Goal: Obtain resource: Obtain resource

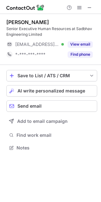
scroll to position [143, 101]
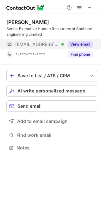
click at [81, 46] on button "View email" at bounding box center [79, 44] width 25 height 6
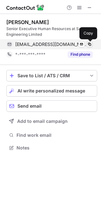
click at [88, 44] on span at bounding box center [89, 44] width 5 height 5
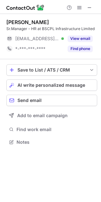
scroll to position [3, 3]
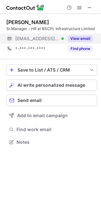
click at [82, 35] on button "View email" at bounding box center [79, 38] width 25 height 6
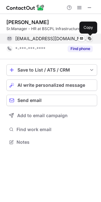
click at [87, 41] on button at bounding box center [89, 38] width 6 height 6
click at [87, 41] on span at bounding box center [89, 38] width 5 height 5
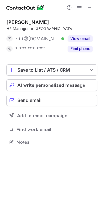
scroll to position [137, 101]
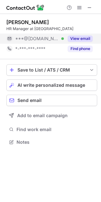
click at [78, 39] on button "View email" at bounding box center [79, 38] width 25 height 6
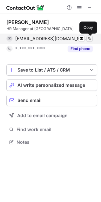
click at [90, 39] on span at bounding box center [89, 38] width 5 height 5
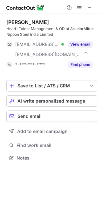
scroll to position [153, 101]
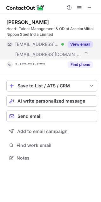
click at [78, 45] on button "View email" at bounding box center [79, 44] width 25 height 6
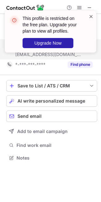
click at [91, 18] on span at bounding box center [90, 16] width 5 height 6
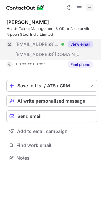
click at [90, 9] on span at bounding box center [89, 7] width 5 height 5
click at [77, 7] on span at bounding box center [79, 7] width 5 height 5
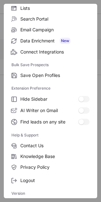
scroll to position [0, 0]
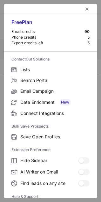
click at [84, 33] on div "90" at bounding box center [86, 31] width 5 height 5
click at [86, 11] on button "left-button" at bounding box center [87, 9] width 8 height 8
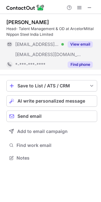
click at [72, 66] on button "Find phone" at bounding box center [79, 64] width 25 height 6
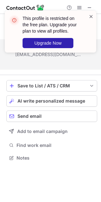
click at [90, 16] on span at bounding box center [90, 16] width 5 height 6
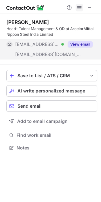
click at [80, 10] on span at bounding box center [79, 7] width 5 height 5
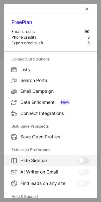
scroll to position [61, 0]
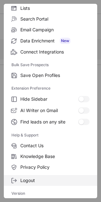
click at [38, 182] on span "Logout" at bounding box center [54, 181] width 69 height 6
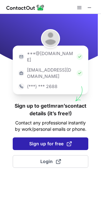
click at [45, 141] on span "Sign up for free" at bounding box center [50, 144] width 42 height 6
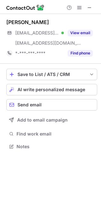
scroll to position [142, 101]
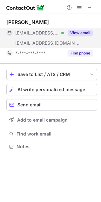
click at [88, 31] on button "View email" at bounding box center [79, 33] width 25 height 6
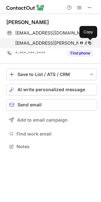
click at [90, 43] on span at bounding box center [89, 43] width 5 height 5
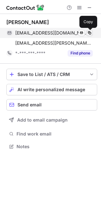
click at [91, 34] on span at bounding box center [89, 32] width 5 height 5
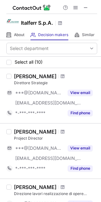
click at [85, 8] on span at bounding box center [85, 7] width 5 height 5
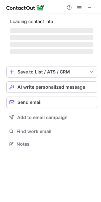
scroll to position [153, 101]
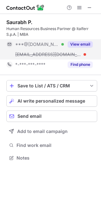
click at [82, 43] on button "View email" at bounding box center [79, 44] width 25 height 6
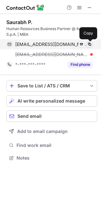
click at [87, 45] on span at bounding box center [89, 44] width 5 height 5
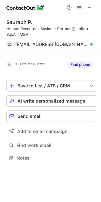
click at [53, 53] on div "s.p@italferr.it" at bounding box center [53, 55] width 77 height 6
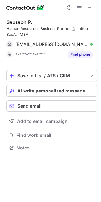
scroll to position [143, 101]
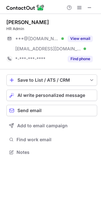
scroll to position [148, 101]
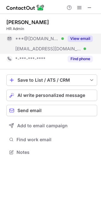
click at [83, 35] on button "View email" at bounding box center [79, 38] width 25 height 6
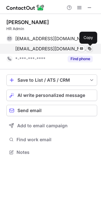
click at [89, 49] on span at bounding box center [89, 48] width 5 height 5
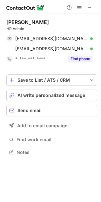
click at [73, 25] on div "Dev Mishra" at bounding box center [51, 22] width 91 height 6
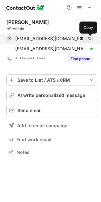
click at [89, 41] on span at bounding box center [89, 38] width 5 height 5
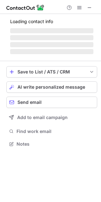
scroll to position [3, 3]
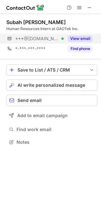
click at [89, 38] on button "View email" at bounding box center [79, 38] width 25 height 6
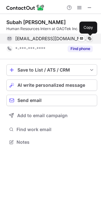
click at [90, 40] on span at bounding box center [89, 38] width 5 height 5
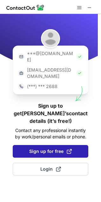
click at [53, 145] on button "Sign up for free" at bounding box center [50, 151] width 75 height 13
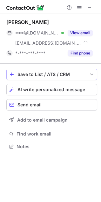
scroll to position [142, 101]
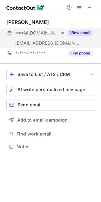
click at [80, 33] on button "View email" at bounding box center [79, 33] width 25 height 6
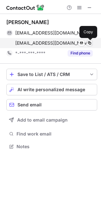
click at [90, 42] on span at bounding box center [89, 43] width 5 height 5
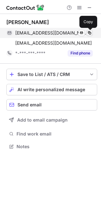
click at [88, 34] on span at bounding box center [89, 32] width 5 height 5
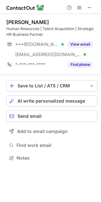
scroll to position [153, 101]
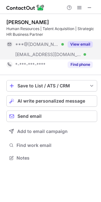
click at [80, 41] on button "View email" at bounding box center [79, 44] width 25 height 6
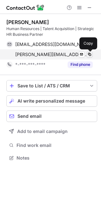
click at [91, 54] on span at bounding box center [89, 54] width 5 height 5
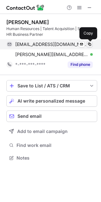
click at [89, 46] on span at bounding box center [89, 44] width 5 height 5
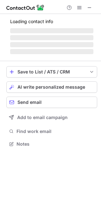
scroll to position [3, 3]
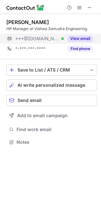
click at [88, 39] on button "View email" at bounding box center [79, 38] width 25 height 6
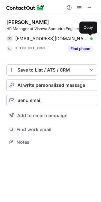
click at [88, 39] on span at bounding box center [89, 38] width 5 height 5
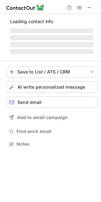
scroll to position [148, 101]
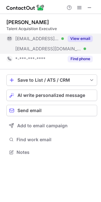
click at [85, 40] on button "View email" at bounding box center [79, 38] width 25 height 6
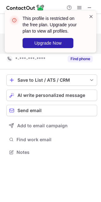
click at [92, 17] on span at bounding box center [90, 16] width 5 height 6
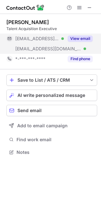
click at [90, 8] on span at bounding box center [89, 7] width 5 height 5
click at [77, 8] on span at bounding box center [79, 7] width 5 height 5
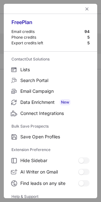
scroll to position [61, 0]
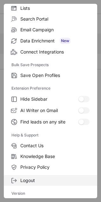
click at [40, 183] on label "Logout" at bounding box center [50, 180] width 93 height 11
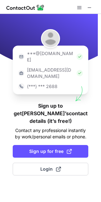
click at [83, 4] on div at bounding box center [84, 8] width 20 height 8
click at [79, 7] on span at bounding box center [79, 7] width 5 height 5
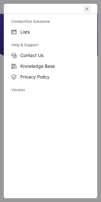
click at [87, 9] on span "left-button" at bounding box center [86, 8] width 5 height 5
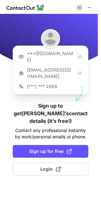
click at [82, 9] on button at bounding box center [79, 8] width 8 height 8
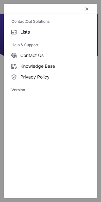
click at [82, 9] on div at bounding box center [50, 9] width 93 height 10
click at [86, 9] on span "left-button" at bounding box center [86, 8] width 5 height 5
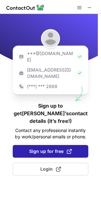
click at [37, 148] on span "Sign up for free" at bounding box center [50, 151] width 42 height 6
click at [13, 145] on button "Sign up for free" at bounding box center [50, 151] width 75 height 13
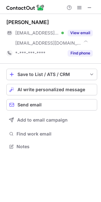
scroll to position [142, 101]
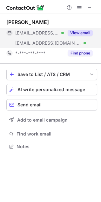
click at [80, 34] on button "View email" at bounding box center [79, 33] width 25 height 6
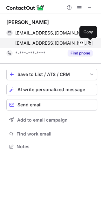
click at [88, 44] on span at bounding box center [89, 43] width 5 height 5
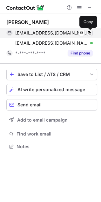
click at [91, 34] on span at bounding box center [89, 32] width 5 height 5
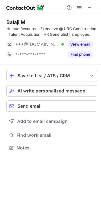
scroll to position [143, 101]
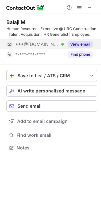
click at [86, 45] on button "View email" at bounding box center [79, 44] width 25 height 6
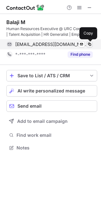
click at [88, 43] on span at bounding box center [89, 44] width 5 height 5
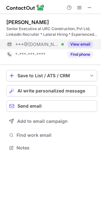
click at [82, 47] on button "View email" at bounding box center [79, 44] width 25 height 6
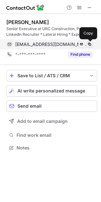
click at [91, 46] on span at bounding box center [89, 44] width 5 height 5
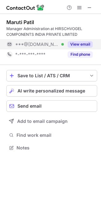
click at [87, 42] on button "View email" at bounding box center [79, 44] width 25 height 6
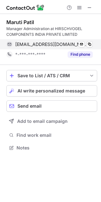
click at [85, 43] on div "marutibpatil@gmail.com Verified" at bounding box center [53, 44] width 77 height 6
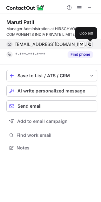
click at [88, 43] on span at bounding box center [89, 44] width 5 height 5
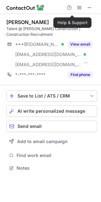
scroll to position [163, 101]
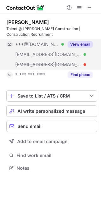
click at [87, 46] on button "View email" at bounding box center [79, 44] width 25 height 6
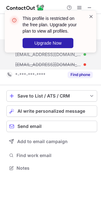
click at [90, 14] on span at bounding box center [90, 16] width 5 height 6
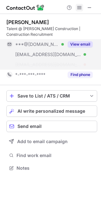
click at [81, 9] on span at bounding box center [79, 7] width 5 height 5
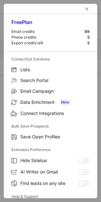
scroll to position [61, 0]
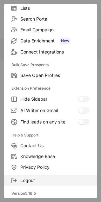
click at [48, 182] on span "Logout" at bounding box center [54, 181] width 69 height 6
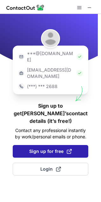
click at [45, 148] on span "Sign up for free" at bounding box center [50, 151] width 42 height 6
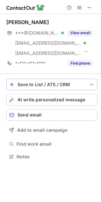
scroll to position [152, 101]
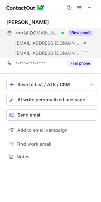
click at [84, 33] on button "View email" at bounding box center [79, 33] width 25 height 6
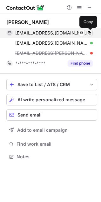
click at [88, 32] on span at bounding box center [89, 32] width 5 height 5
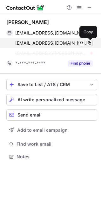
click at [89, 43] on span at bounding box center [89, 43] width 5 height 5
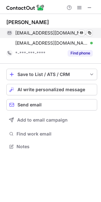
scroll to position [142, 101]
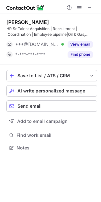
scroll to position [143, 101]
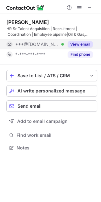
click at [80, 46] on button "View email" at bounding box center [79, 44] width 25 height 6
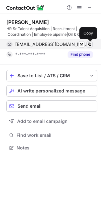
drag, startPoint x: 80, startPoint y: 46, endPoint x: 89, endPoint y: 43, distance: 9.7
click at [89, 43] on div "mobin9465@gmail.com Verified Send email Copy" at bounding box center [49, 44] width 86 height 10
click at [89, 43] on span at bounding box center [89, 44] width 5 height 5
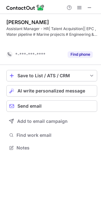
scroll to position [133, 101]
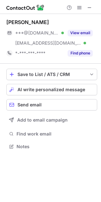
scroll to position [142, 101]
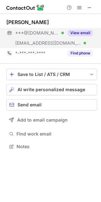
click at [81, 33] on button "View email" at bounding box center [79, 33] width 25 height 6
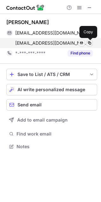
click at [91, 43] on span at bounding box center [89, 43] width 5 height 5
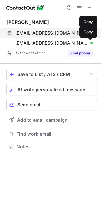
click at [91, 31] on span at bounding box center [89, 32] width 5 height 5
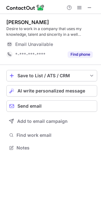
scroll to position [143, 101]
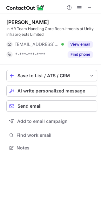
scroll to position [143, 101]
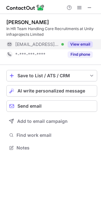
click at [77, 46] on button "View email" at bounding box center [79, 44] width 25 height 6
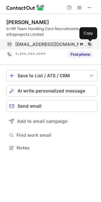
click at [89, 47] on span at bounding box center [89, 44] width 5 height 5
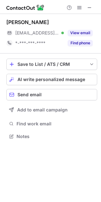
scroll to position [132, 101]
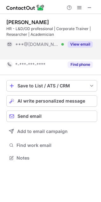
scroll to position [143, 101]
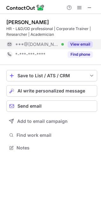
click at [84, 46] on button "View email" at bounding box center [79, 44] width 25 height 6
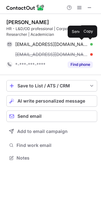
scroll to position [153, 101]
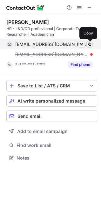
click at [90, 46] on span at bounding box center [89, 44] width 5 height 5
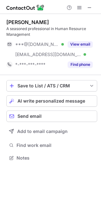
scroll to position [153, 101]
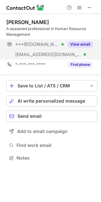
click at [75, 45] on button "View email" at bounding box center [79, 44] width 25 height 6
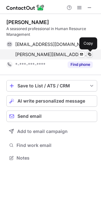
click at [91, 53] on span at bounding box center [89, 54] width 5 height 5
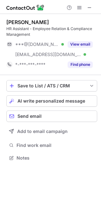
scroll to position [153, 101]
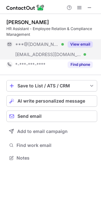
click at [81, 43] on button "View email" at bounding box center [79, 44] width 25 height 6
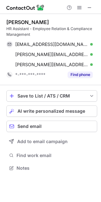
scroll to position [163, 101]
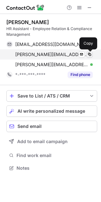
click at [91, 54] on span at bounding box center [89, 54] width 5 height 5
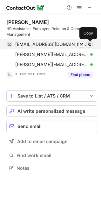
click at [88, 45] on span at bounding box center [89, 44] width 5 height 5
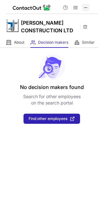
click at [86, 6] on span at bounding box center [85, 7] width 5 height 5
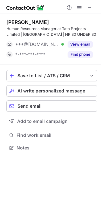
scroll to position [143, 101]
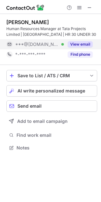
click at [85, 43] on button "View email" at bounding box center [79, 44] width 25 height 6
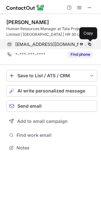
click at [89, 43] on span at bounding box center [89, 44] width 5 height 5
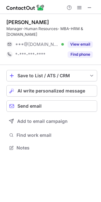
scroll to position [137, 101]
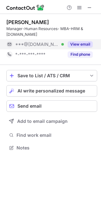
click at [87, 41] on button "View email" at bounding box center [79, 44] width 25 height 6
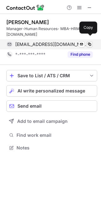
click at [90, 42] on span at bounding box center [89, 44] width 5 height 5
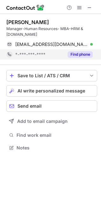
click at [79, 51] on button "Find phone" at bounding box center [79, 54] width 25 height 6
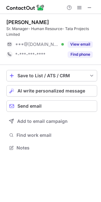
scroll to position [143, 101]
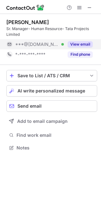
click at [86, 43] on button "View email" at bounding box center [79, 44] width 25 height 6
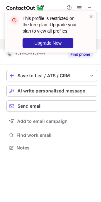
click at [94, 17] on div "This profile is restricted on the free plan. Upgrade your plan to view all prof…" at bounding box center [50, 32] width 91 height 42
click at [87, 14] on div "This profile is restricted on the free plan. Upgrade your plan to view all prof…" at bounding box center [47, 31] width 81 height 37
click at [91, 15] on span at bounding box center [90, 16] width 5 height 6
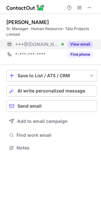
click at [74, 58] on div "This profile is restricted on the free plan. Upgrade your plan to view all prof…" at bounding box center [50, 101] width 101 height 202
click at [74, 58] on div "Find phone" at bounding box center [78, 54] width 29 height 10
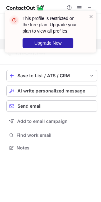
click at [87, 20] on div "This profile is restricted on the free plan. Upgrade your plan to view all prof…" at bounding box center [47, 31] width 81 height 37
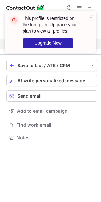
click at [90, 18] on span at bounding box center [90, 16] width 5 height 6
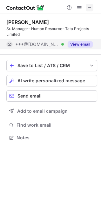
click at [86, 7] on button at bounding box center [90, 8] width 8 height 8
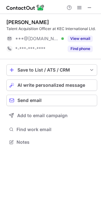
scroll to position [137, 101]
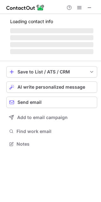
scroll to position [153, 101]
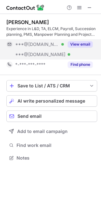
click at [82, 44] on button "View email" at bounding box center [79, 44] width 25 height 6
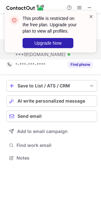
click at [90, 16] on span at bounding box center [90, 16] width 5 height 6
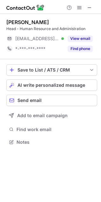
scroll to position [137, 101]
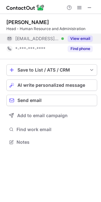
click at [83, 38] on button "View email" at bounding box center [79, 38] width 25 height 6
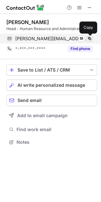
click at [89, 38] on span at bounding box center [89, 38] width 5 height 5
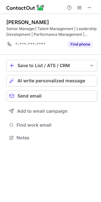
scroll to position [133, 101]
